Goal: Navigation & Orientation: Go to known website

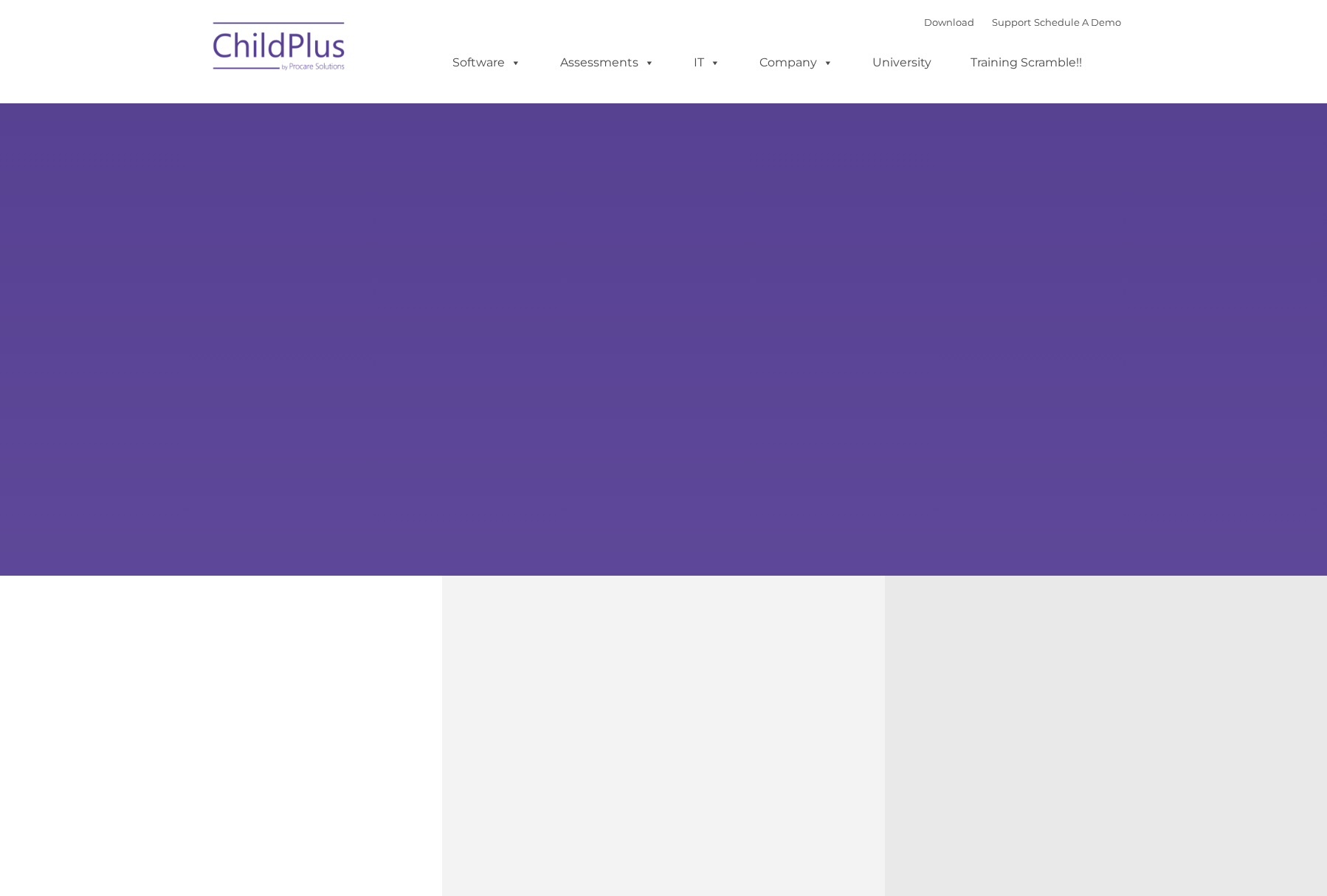
type input ""
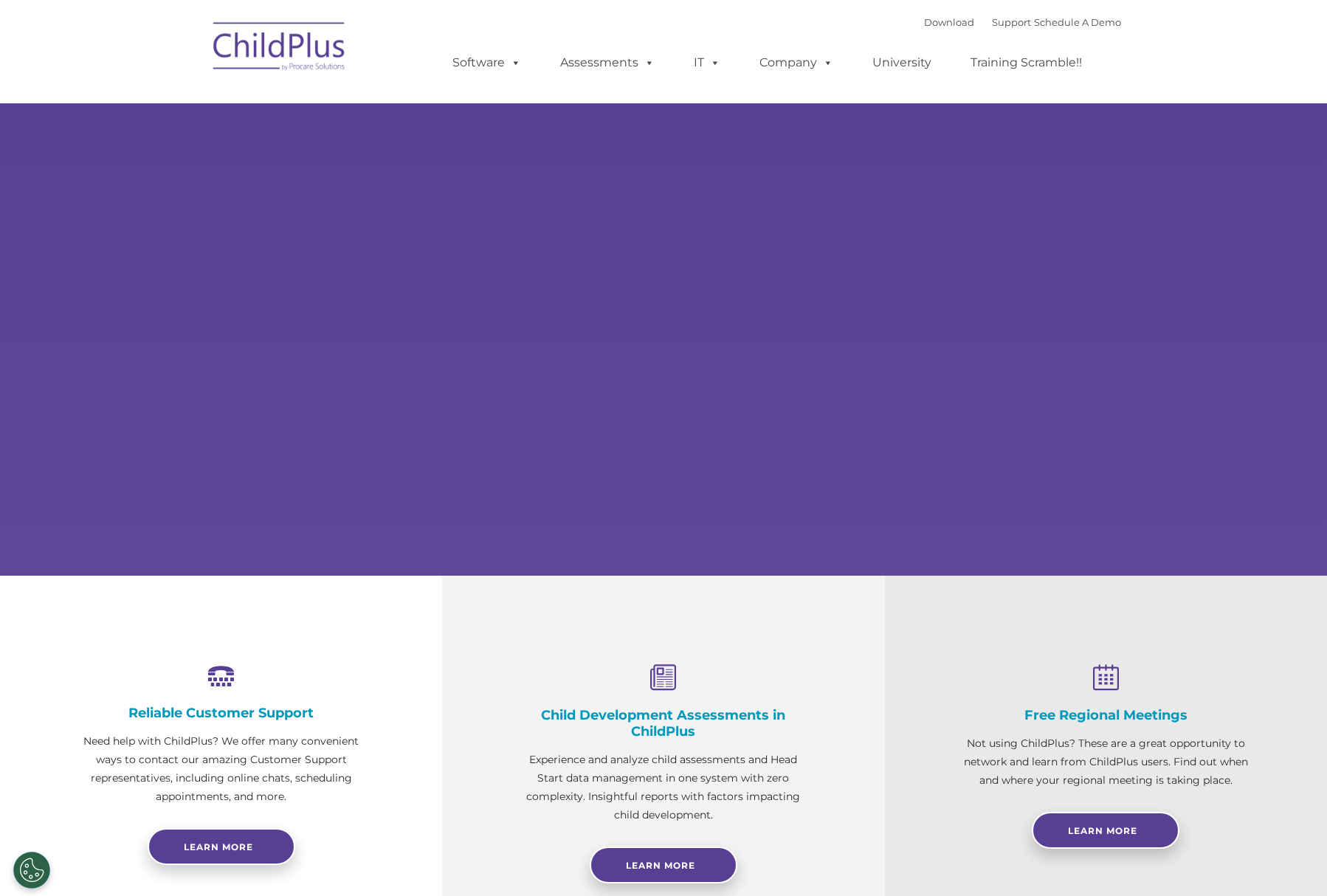
select select "MEDIUM"
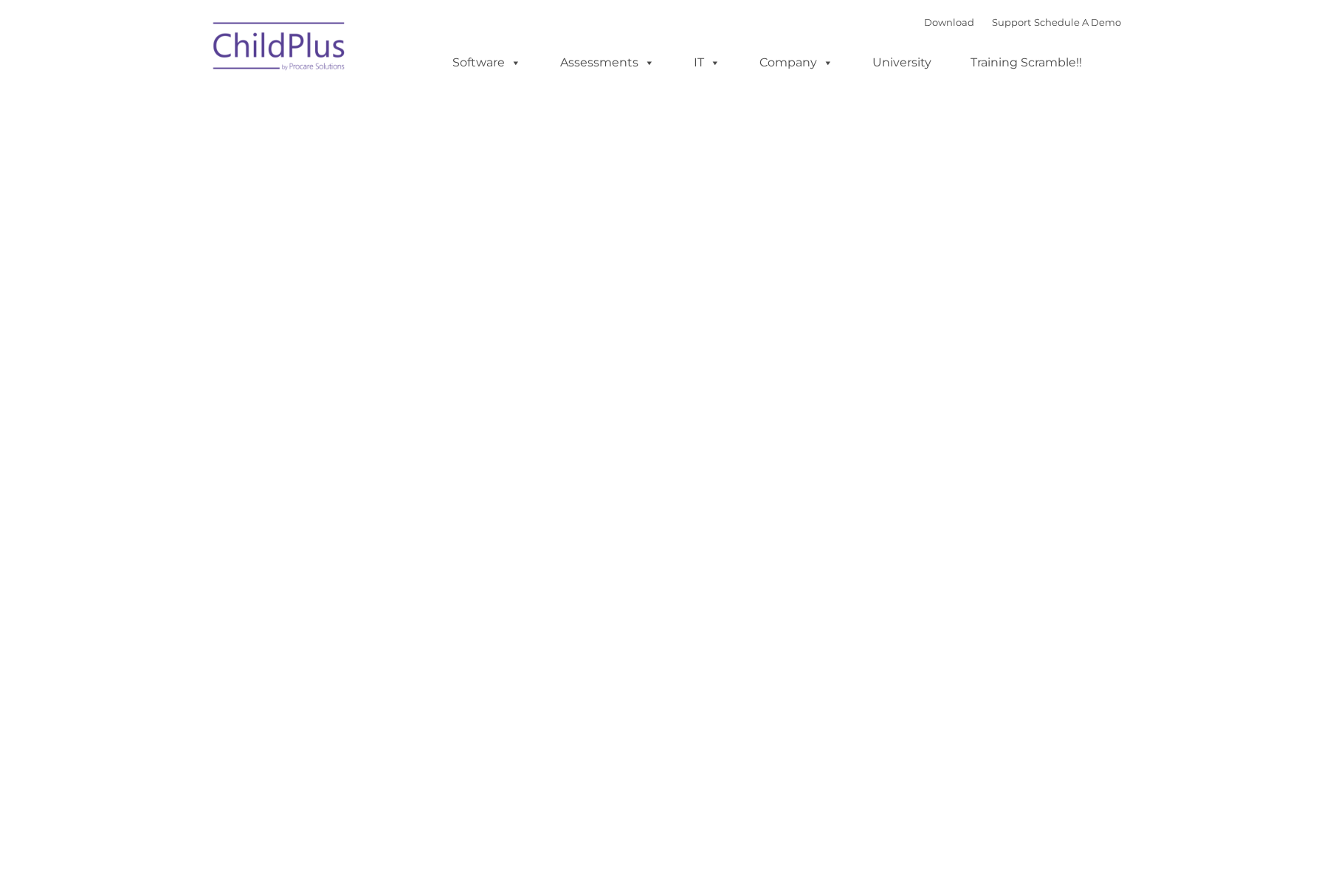
type input ""
